Goal: Task Accomplishment & Management: Manage account settings

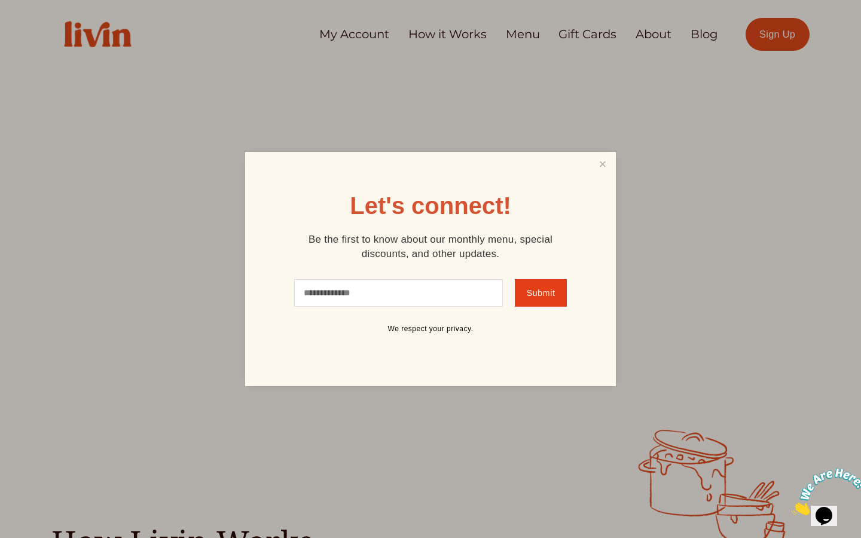
scroll to position [1, 0]
click at [602, 167] on link "Close" at bounding box center [602, 165] width 23 height 22
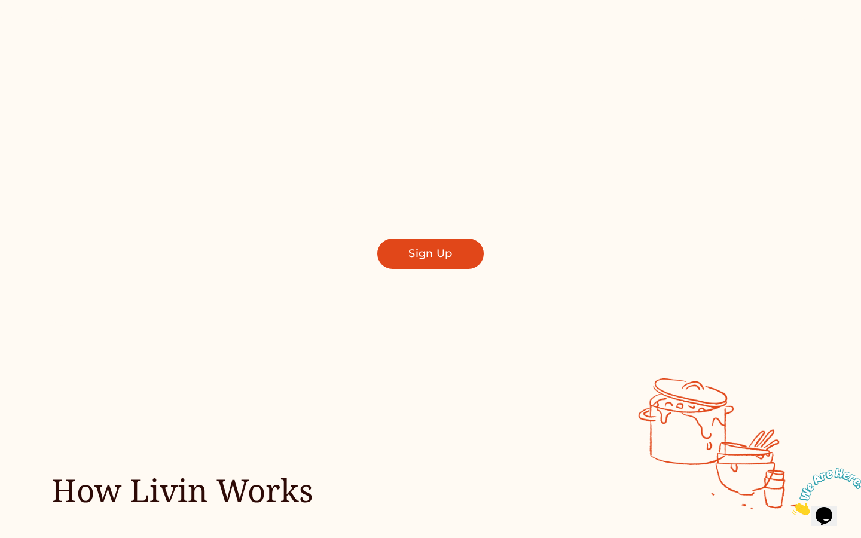
scroll to position [0, 0]
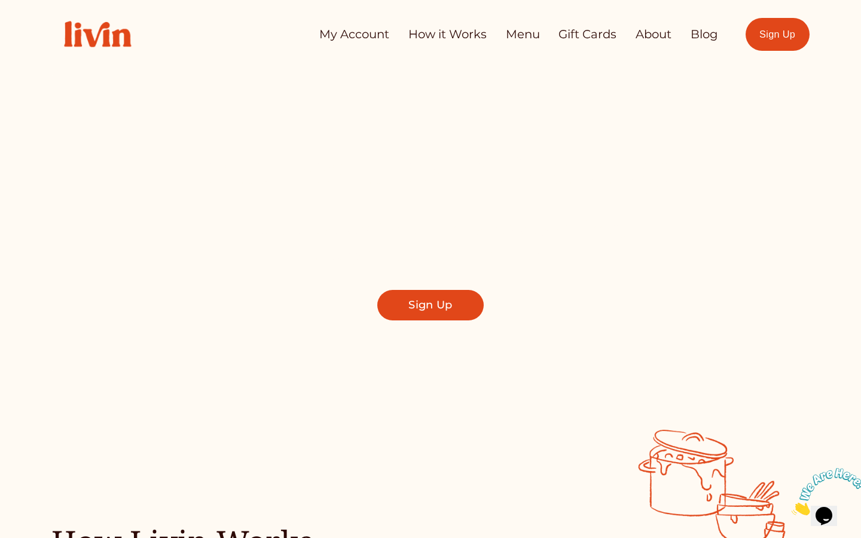
click at [346, 36] on link "My Account" at bounding box center [354, 34] width 70 height 23
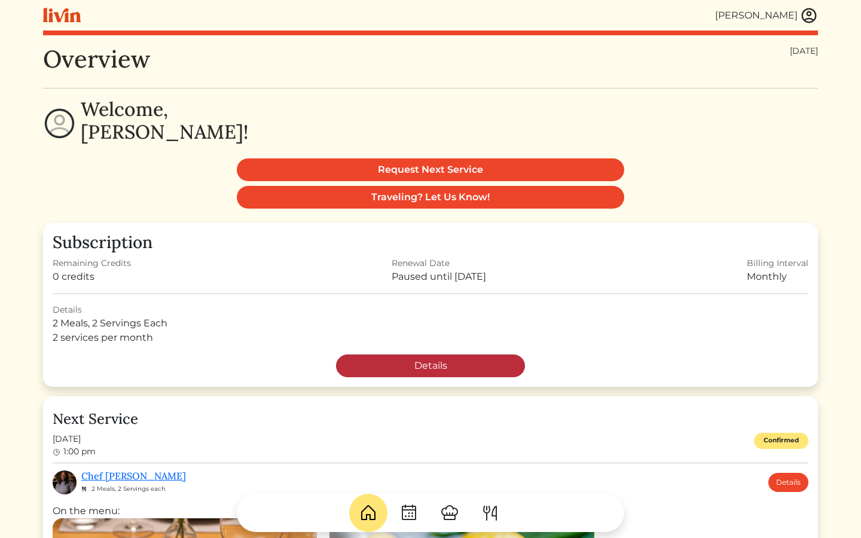
click at [467, 366] on link "Details" at bounding box center [430, 365] width 189 height 23
